Goal: Information Seeking & Learning: Find contact information

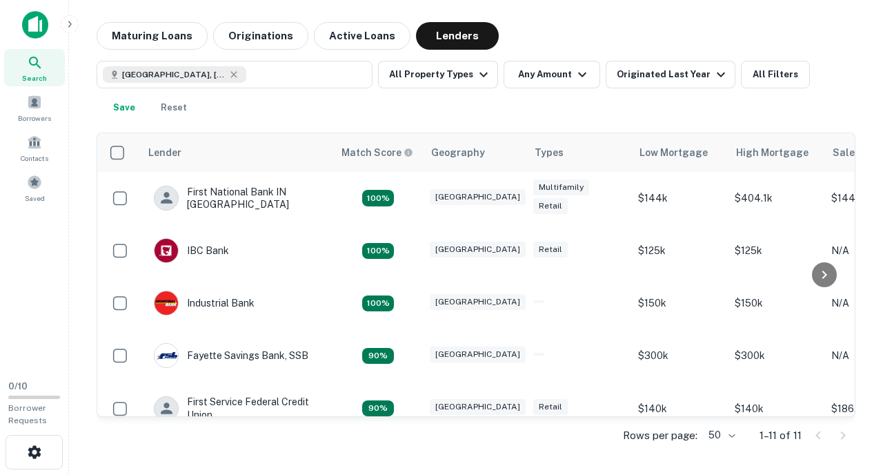
drag, startPoint x: 270, startPoint y: 191, endPoint x: 294, endPoint y: 111, distance: 83.4
click at [294, 111] on div "[GEOGRAPHIC_DATA], [GEOGRAPHIC_DATA] All Property Types Any Amount Originated L…" at bounding box center [476, 91] width 759 height 61
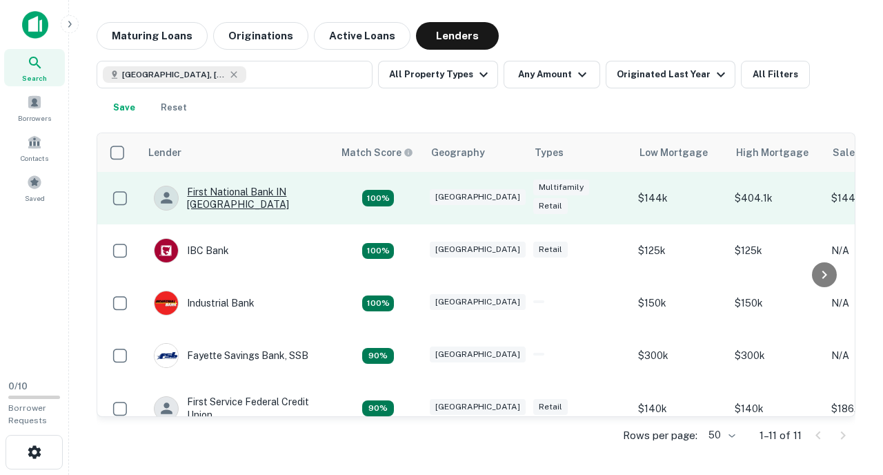
drag, startPoint x: 247, startPoint y: 184, endPoint x: 229, endPoint y: 186, distance: 18.0
click at [229, 186] on div "First National Bank IN [GEOGRAPHIC_DATA]" at bounding box center [237, 198] width 166 height 25
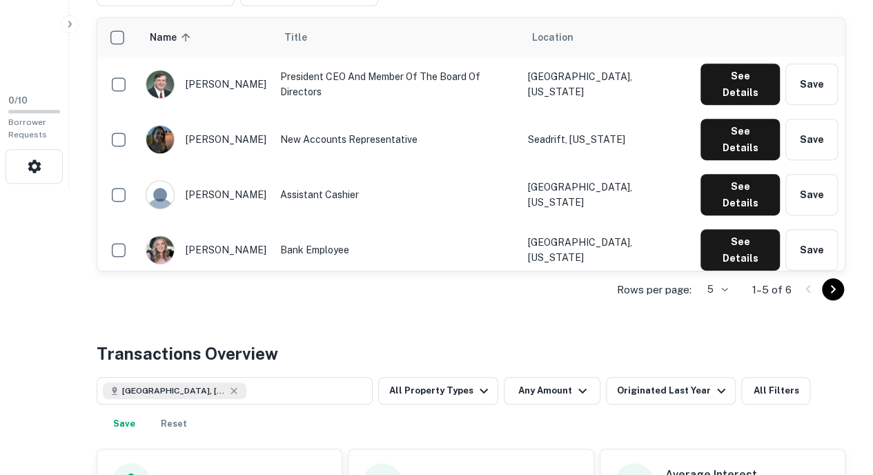
scroll to position [287, 0]
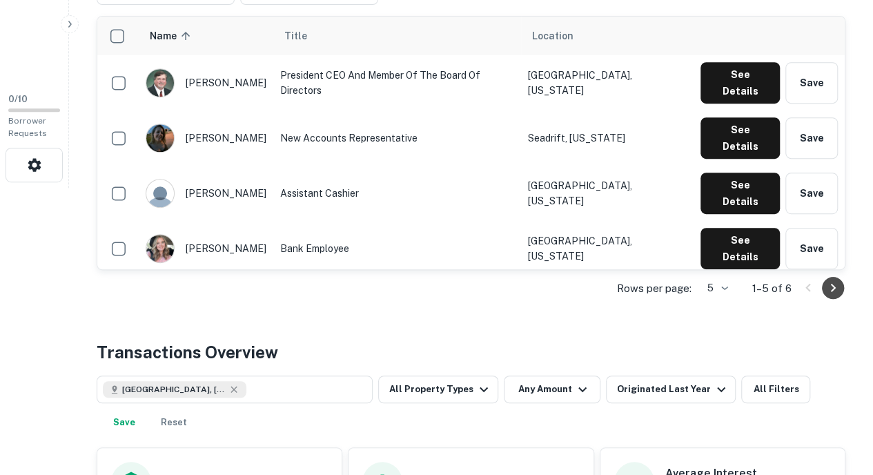
click at [828, 283] on icon "Go to next page" at bounding box center [832, 287] width 17 height 17
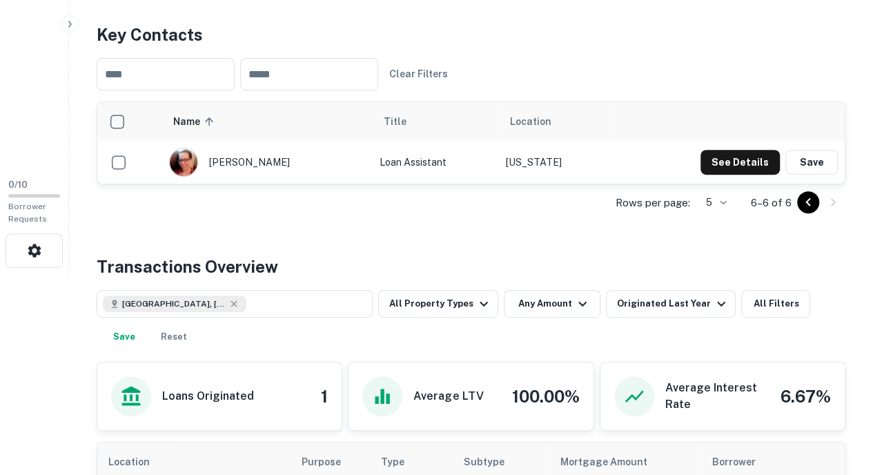
scroll to position [199, 0]
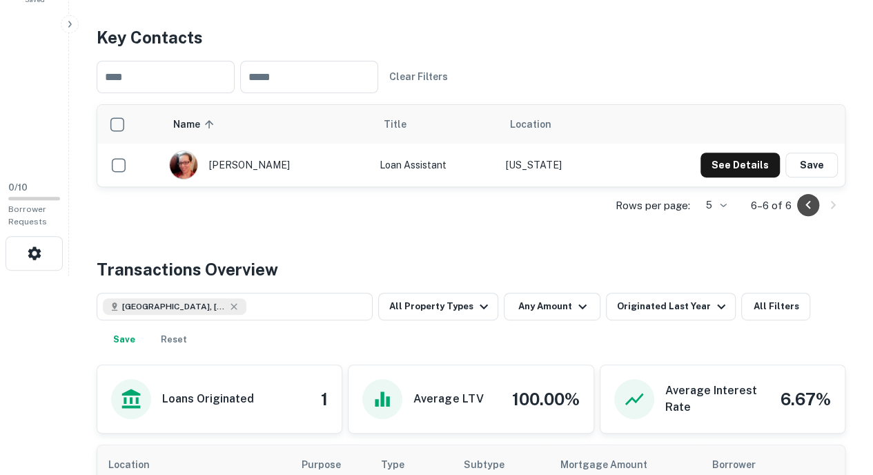
click at [802, 203] on icon "Go to previous page" at bounding box center [807, 205] width 17 height 17
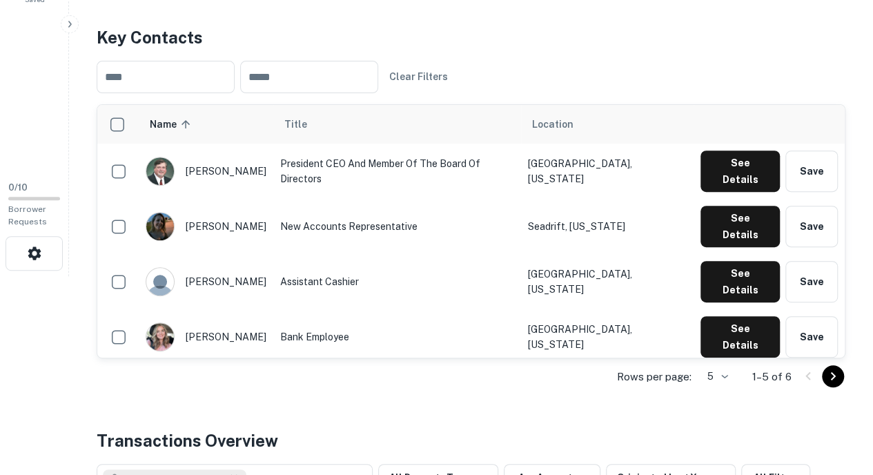
click at [723, 371] on button "See Details" at bounding box center [739, 391] width 79 height 41
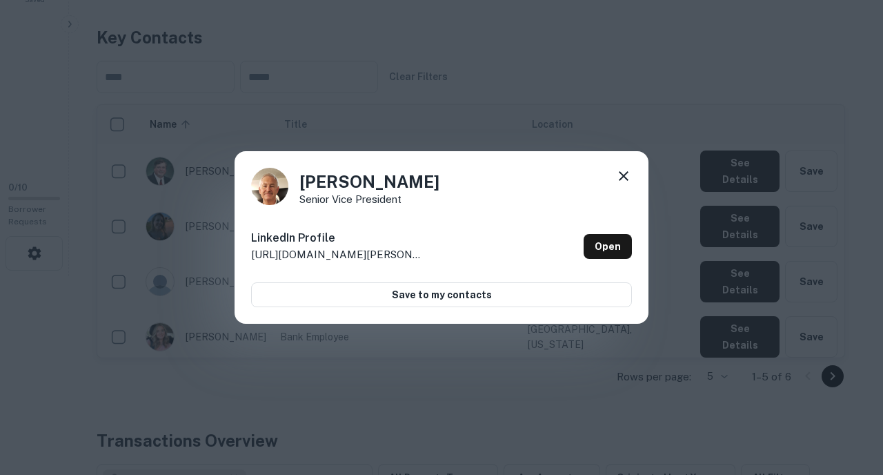
click at [619, 179] on icon at bounding box center [624, 176] width 10 height 10
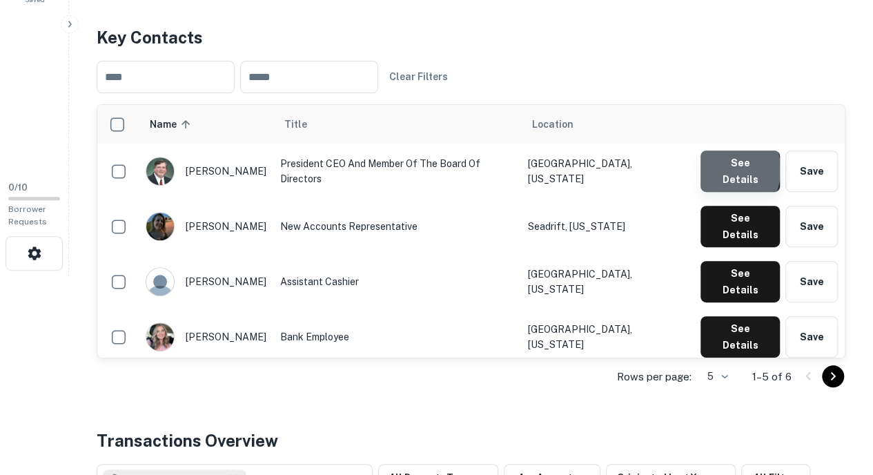
click at [717, 170] on button "See Details" at bounding box center [739, 170] width 79 height 41
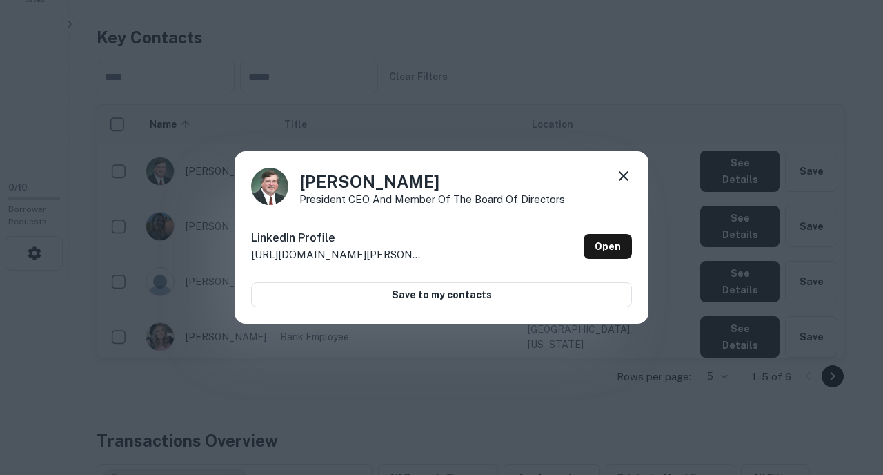
click at [624, 175] on icon at bounding box center [623, 176] width 17 height 17
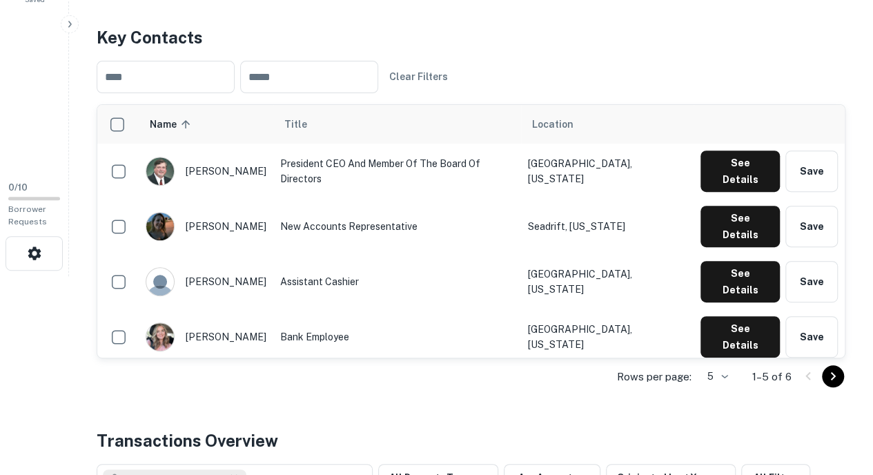
scroll to position [215, 0]
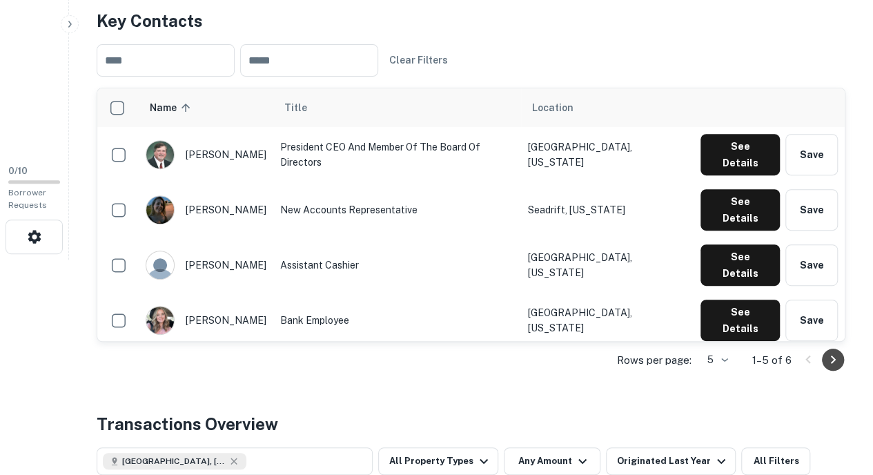
click at [839, 355] on icon "Go to next page" at bounding box center [832, 359] width 17 height 17
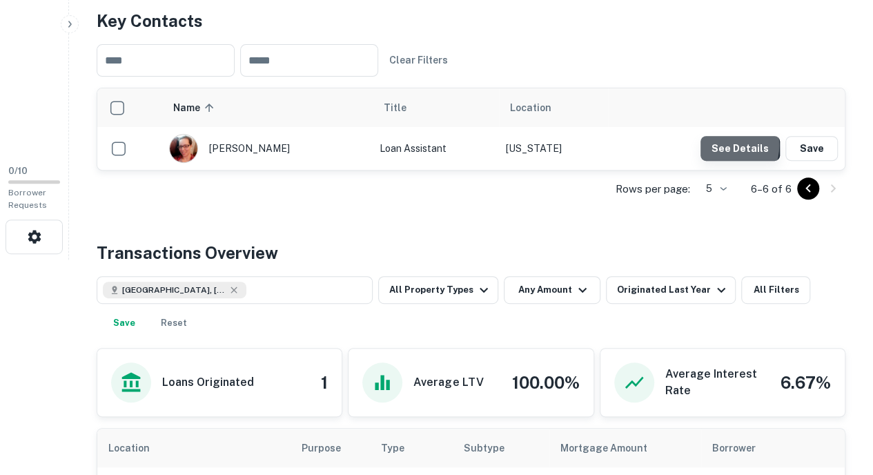
click at [725, 144] on button "See Details" at bounding box center [739, 148] width 79 height 25
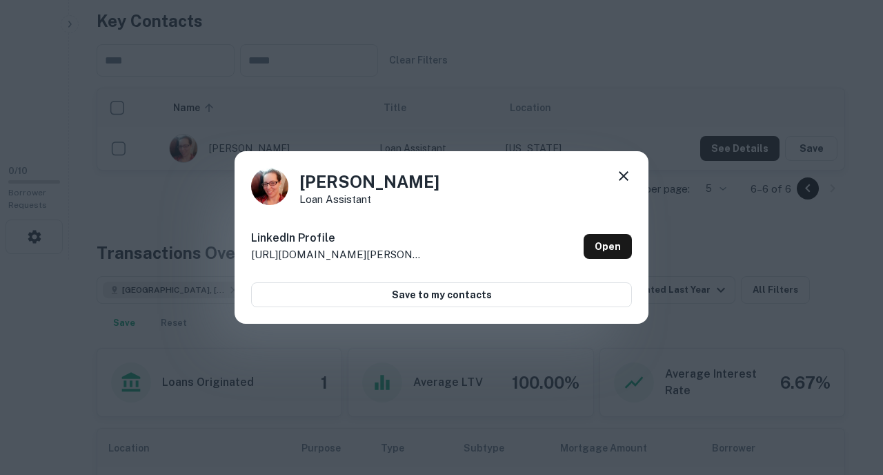
click at [617, 180] on icon at bounding box center [623, 176] width 17 height 17
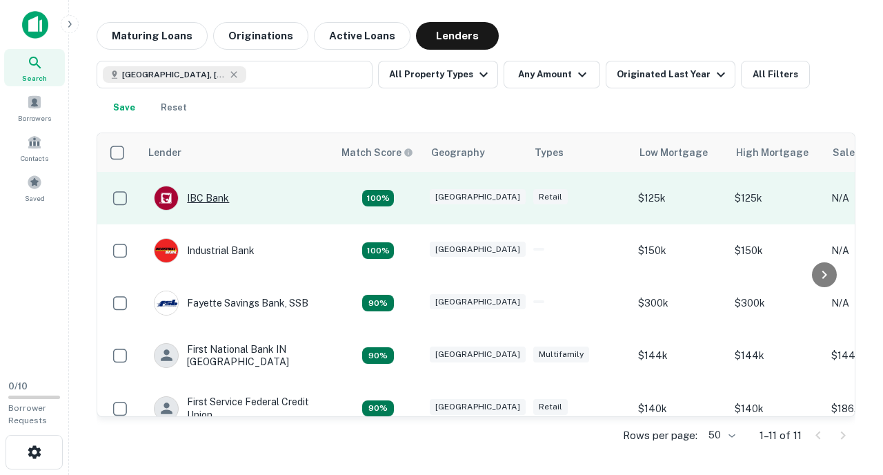
click at [211, 203] on div "IBC Bank" at bounding box center [191, 198] width 75 height 25
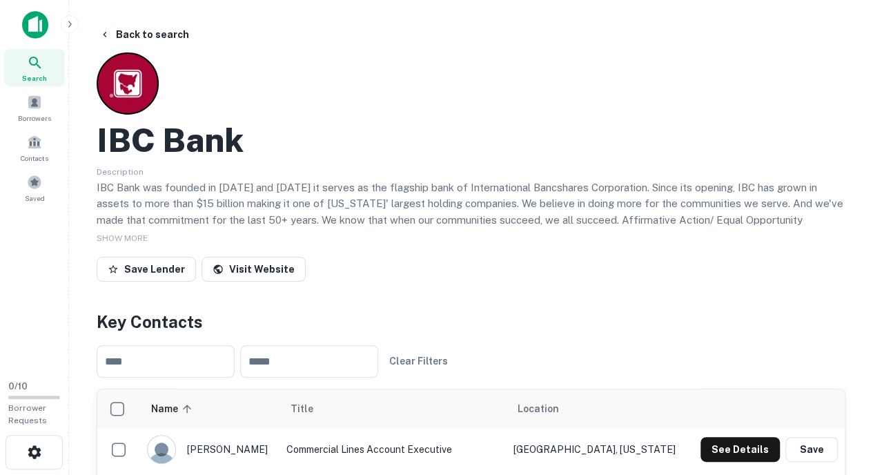
scroll to position [302, 0]
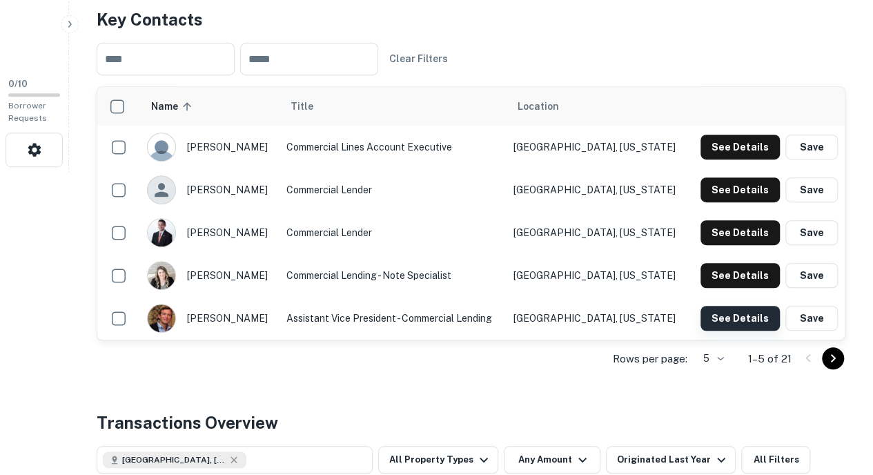
click at [717, 315] on button "See Details" at bounding box center [739, 318] width 79 height 25
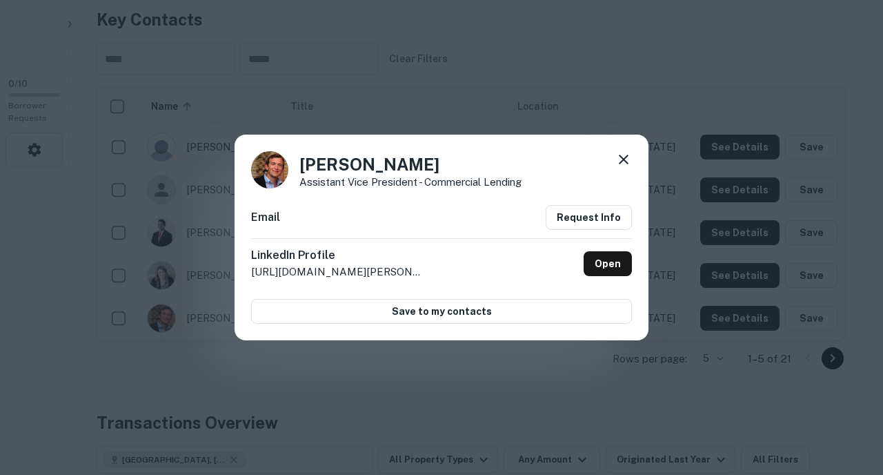
click at [626, 163] on icon at bounding box center [624, 160] width 10 height 10
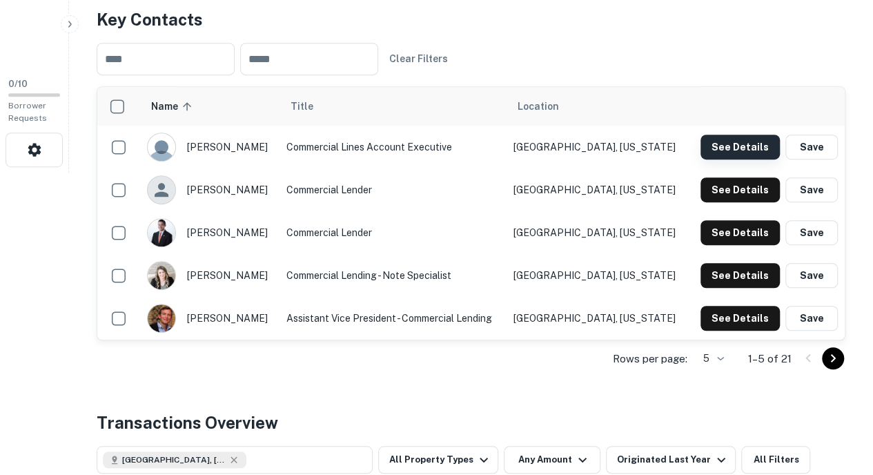
click at [732, 144] on button "See Details" at bounding box center [739, 147] width 79 height 25
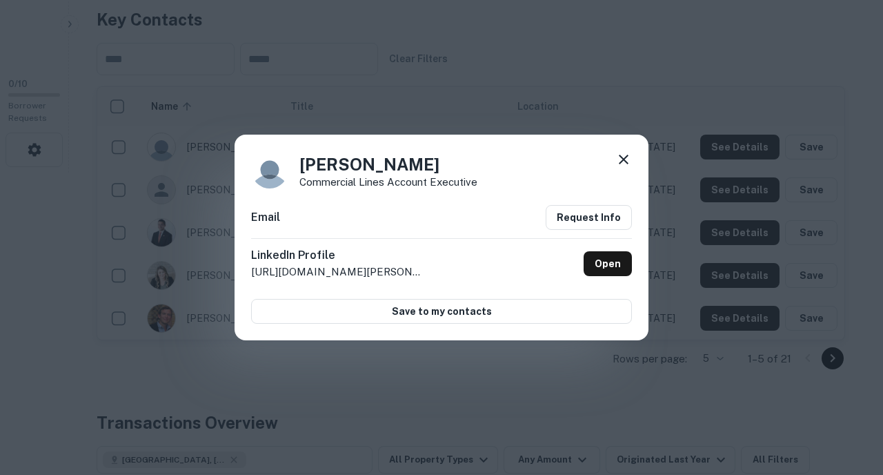
click at [629, 161] on icon at bounding box center [623, 159] width 17 height 17
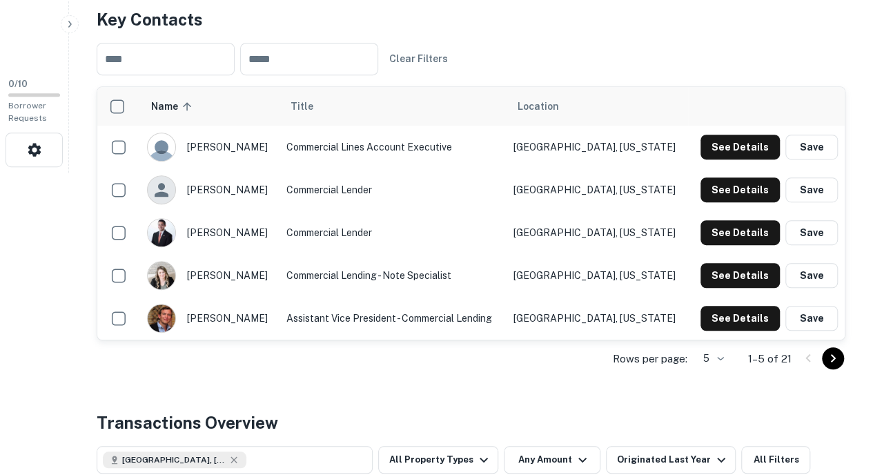
scroll to position [0, 0]
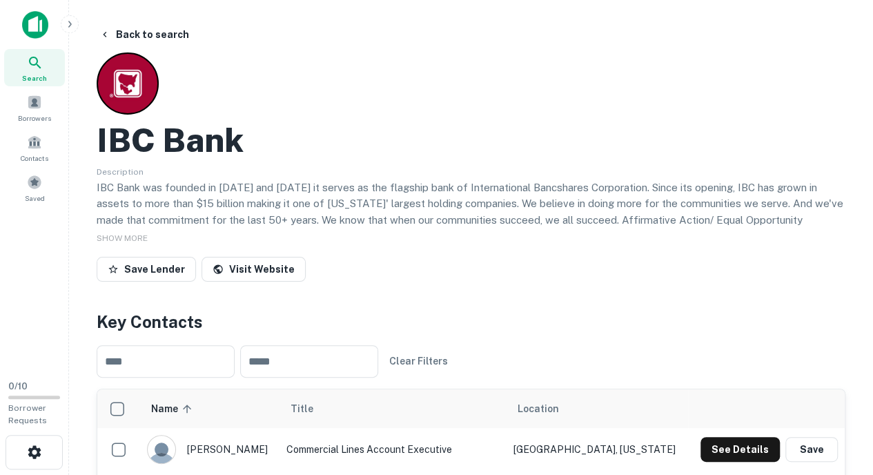
click at [33, 21] on img at bounding box center [35, 25] width 26 height 28
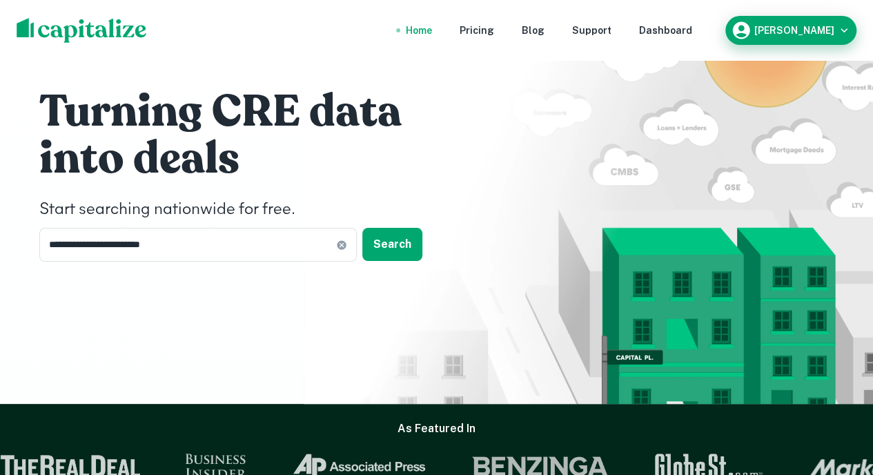
click at [835, 29] on div "[PERSON_NAME]" at bounding box center [790, 30] width 120 height 21
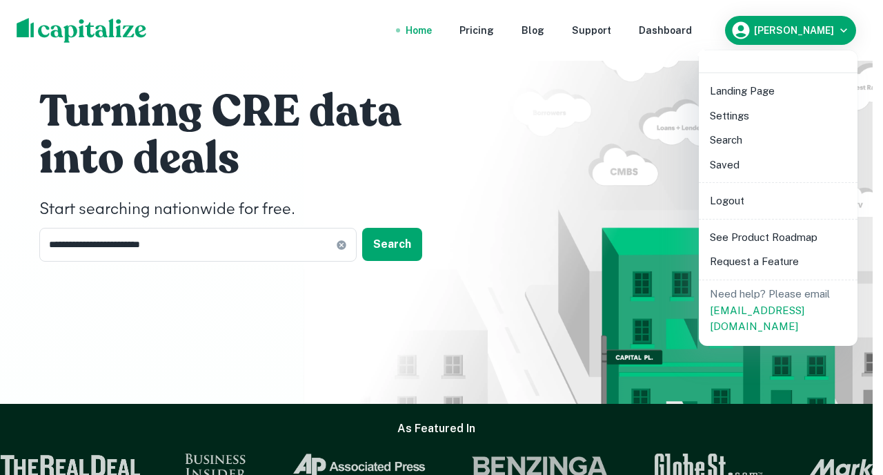
click at [730, 195] on li "Logout" at bounding box center [778, 200] width 148 height 25
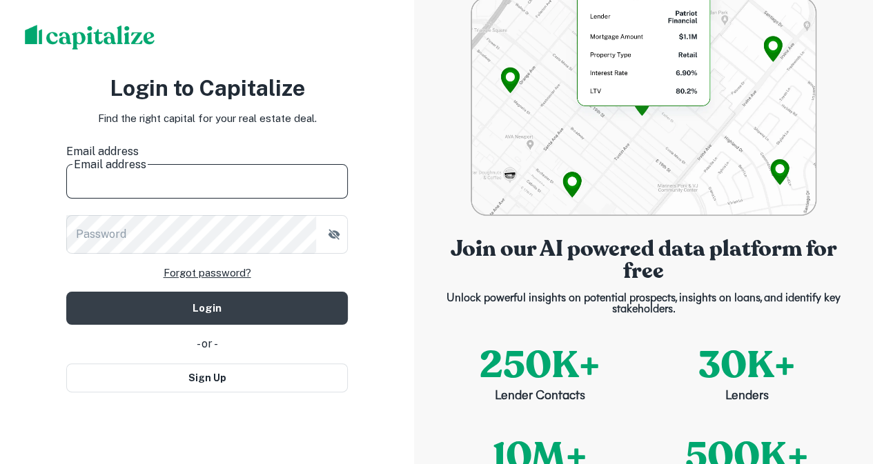
click at [211, 185] on input "Email address" at bounding box center [206, 179] width 281 height 39
type input "**********"
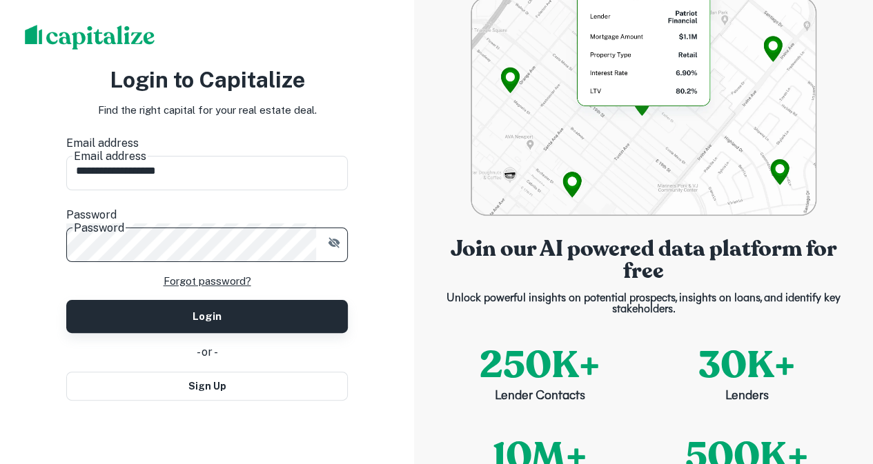
click at [102, 303] on button "Login" at bounding box center [206, 316] width 281 height 33
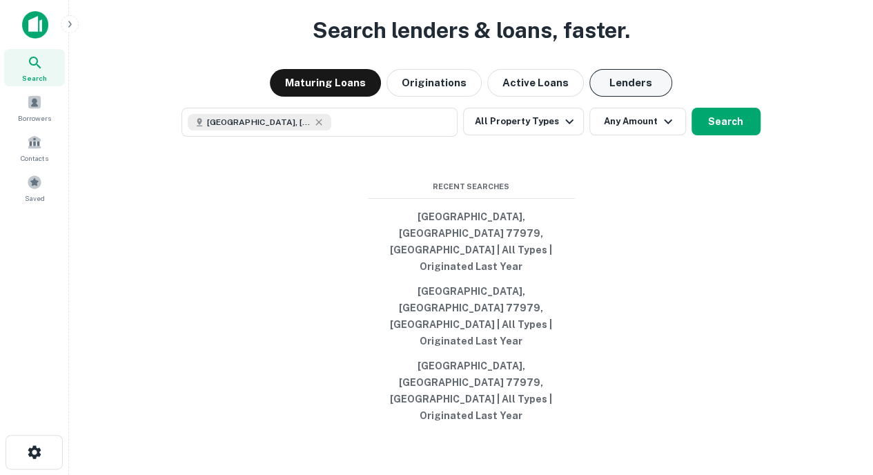
click at [622, 97] on button "Lenders" at bounding box center [630, 83] width 83 height 28
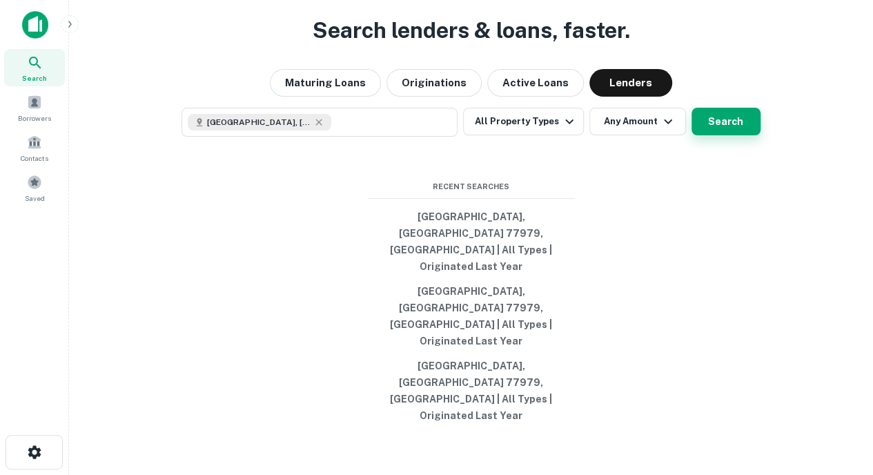
click at [728, 135] on button "Search" at bounding box center [725, 122] width 69 height 28
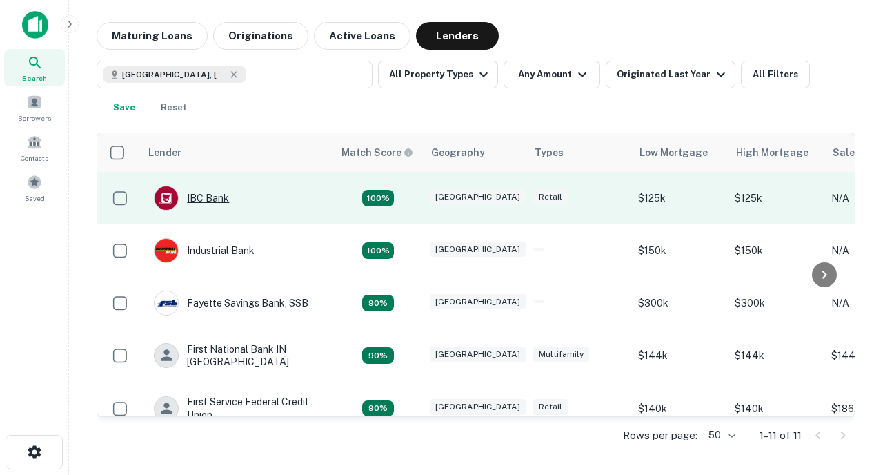
click at [211, 202] on div "IBC Bank" at bounding box center [191, 198] width 75 height 25
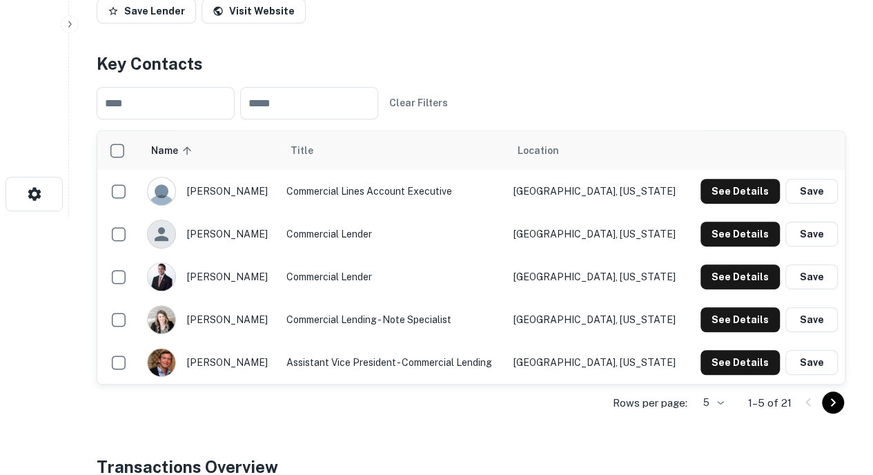
scroll to position [259, 0]
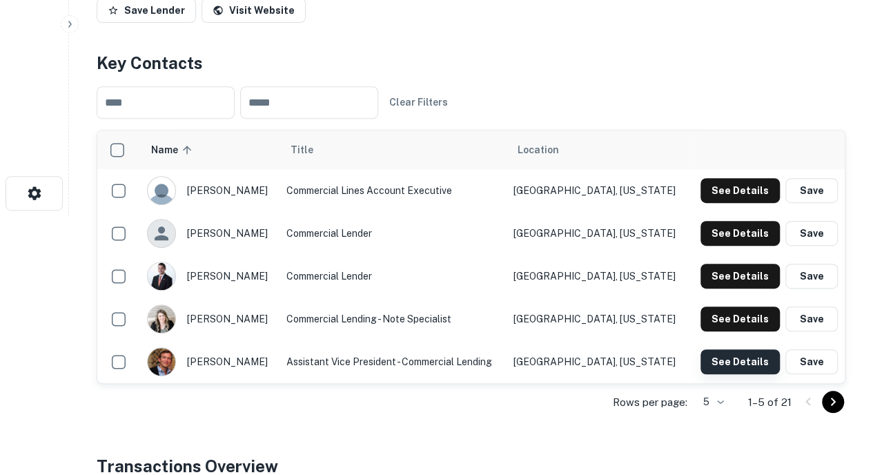
click at [721, 354] on button "See Details" at bounding box center [739, 361] width 79 height 25
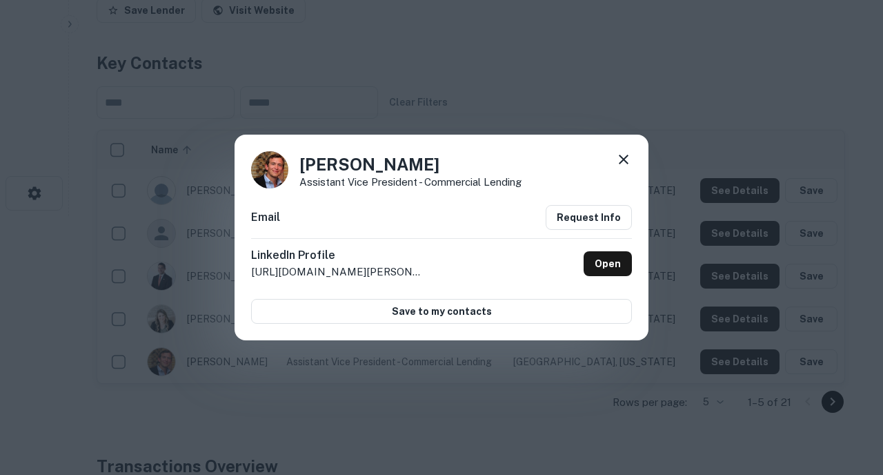
click at [619, 153] on icon at bounding box center [623, 159] width 17 height 17
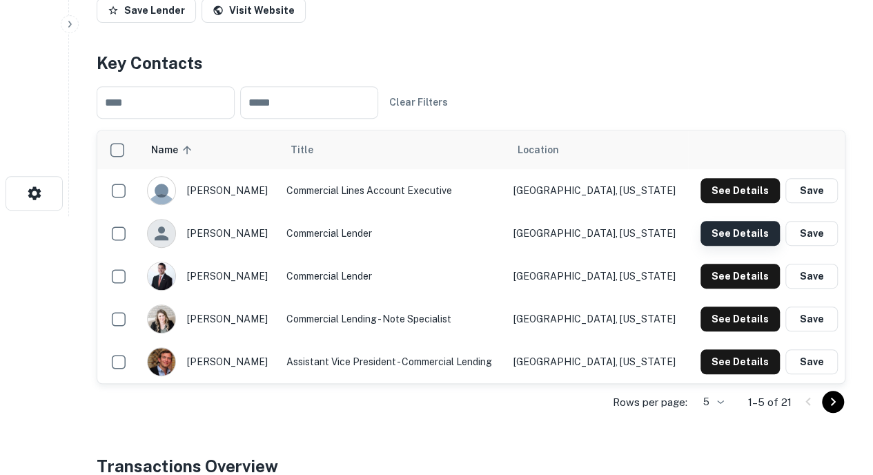
click at [739, 230] on button "See Details" at bounding box center [739, 233] width 79 height 25
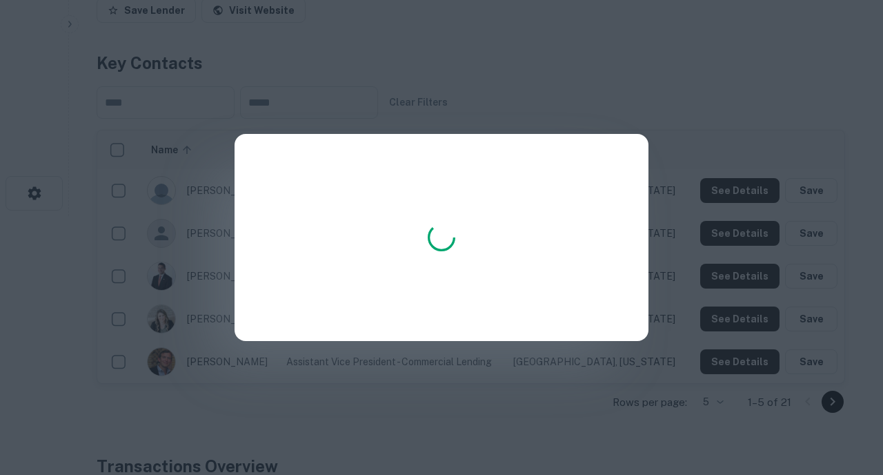
drag, startPoint x: 534, startPoint y: 109, endPoint x: 525, endPoint y: 111, distance: 9.2
click at [525, 111] on div at bounding box center [441, 237] width 883 height 475
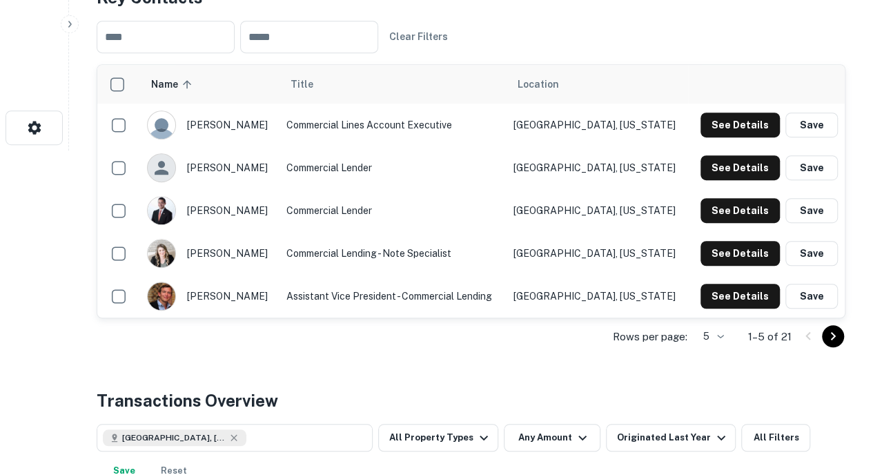
scroll to position [325, 0]
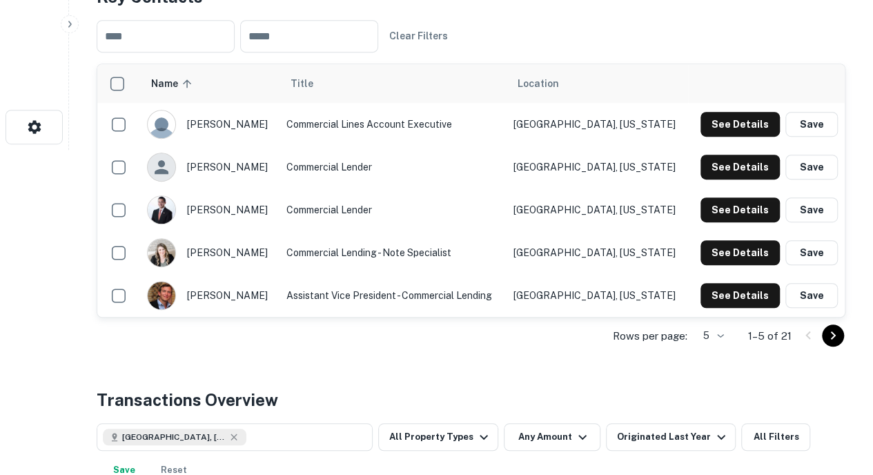
click at [837, 333] on icon "Go to next page" at bounding box center [832, 335] width 17 height 17
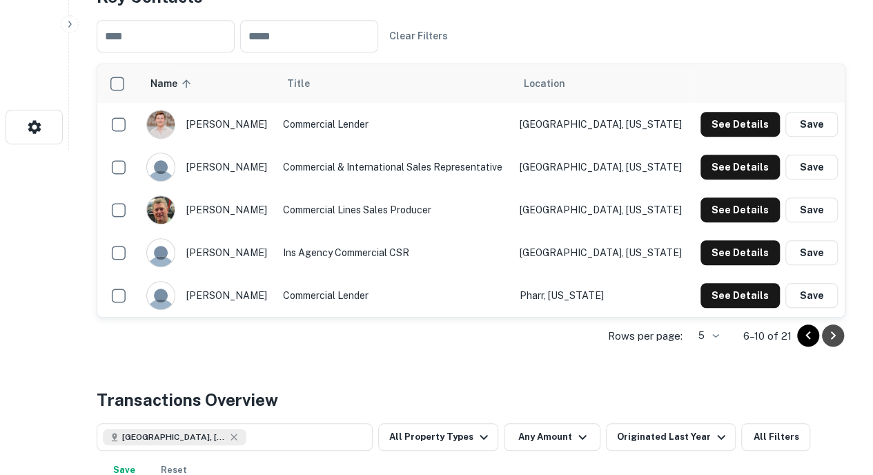
click at [834, 337] on icon "Go to next page" at bounding box center [832, 335] width 17 height 17
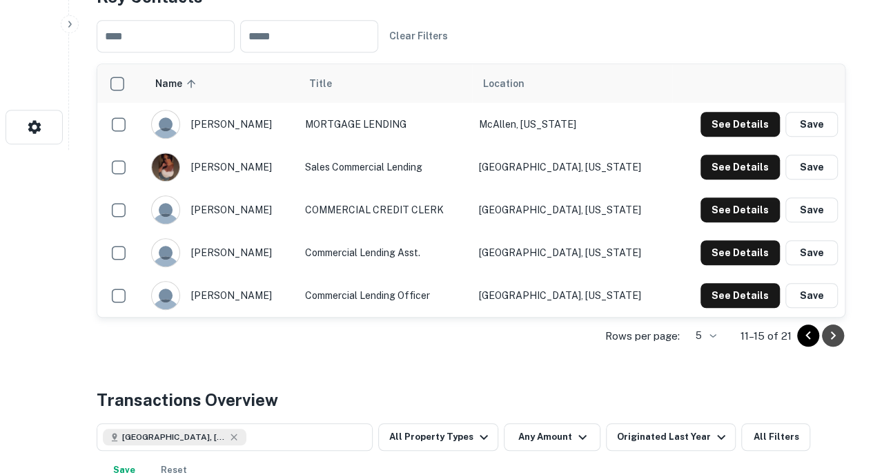
click at [834, 337] on icon "Go to next page" at bounding box center [832, 335] width 17 height 17
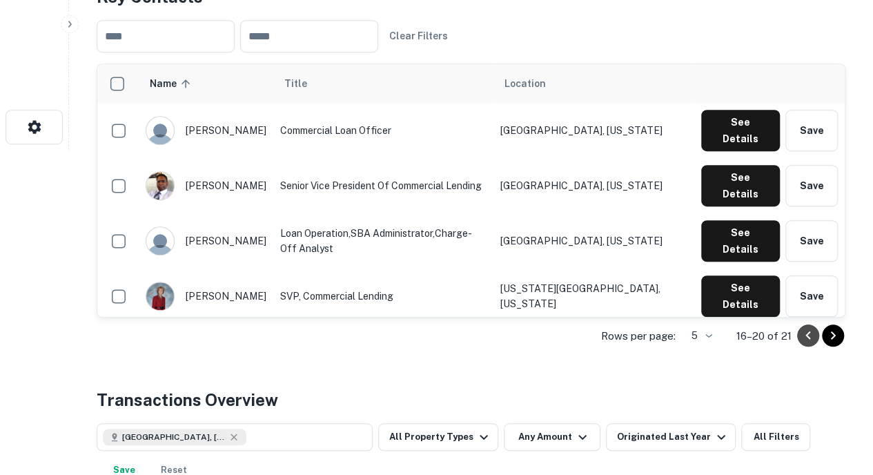
click at [802, 330] on icon "Go to previous page" at bounding box center [807, 335] width 17 height 17
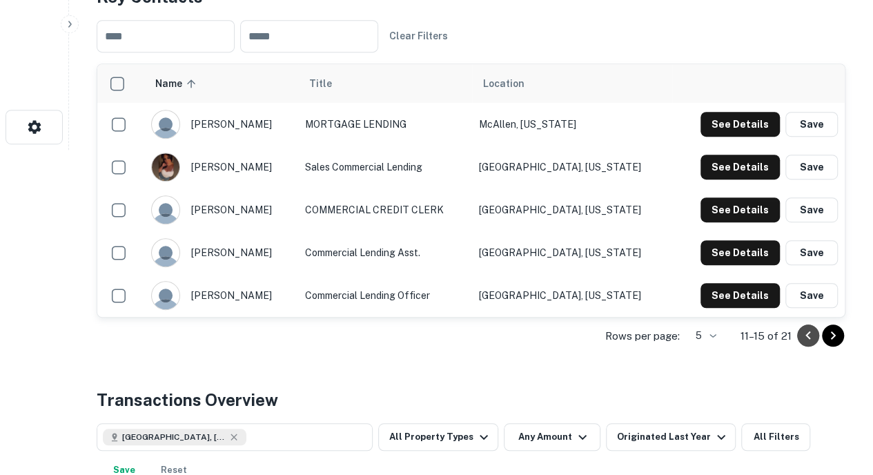
click at [802, 330] on icon "Go to previous page" at bounding box center [807, 335] width 17 height 17
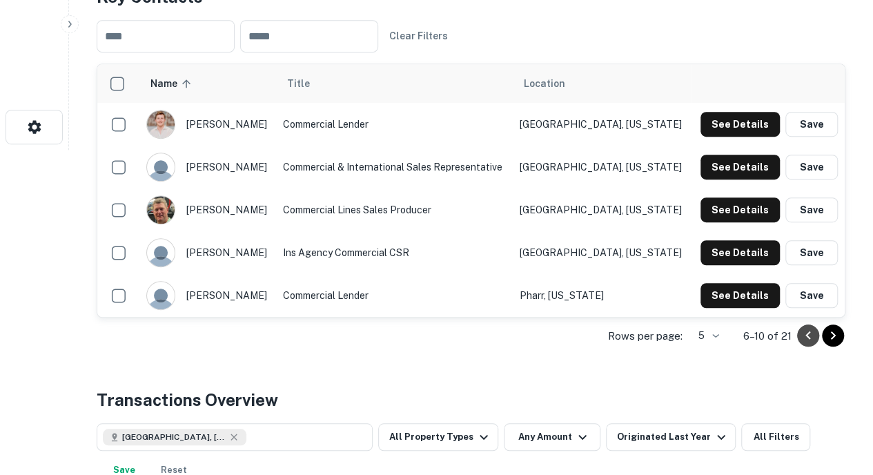
click at [802, 330] on icon "Go to previous page" at bounding box center [807, 335] width 17 height 17
